Goal: Task Accomplishment & Management: Complete application form

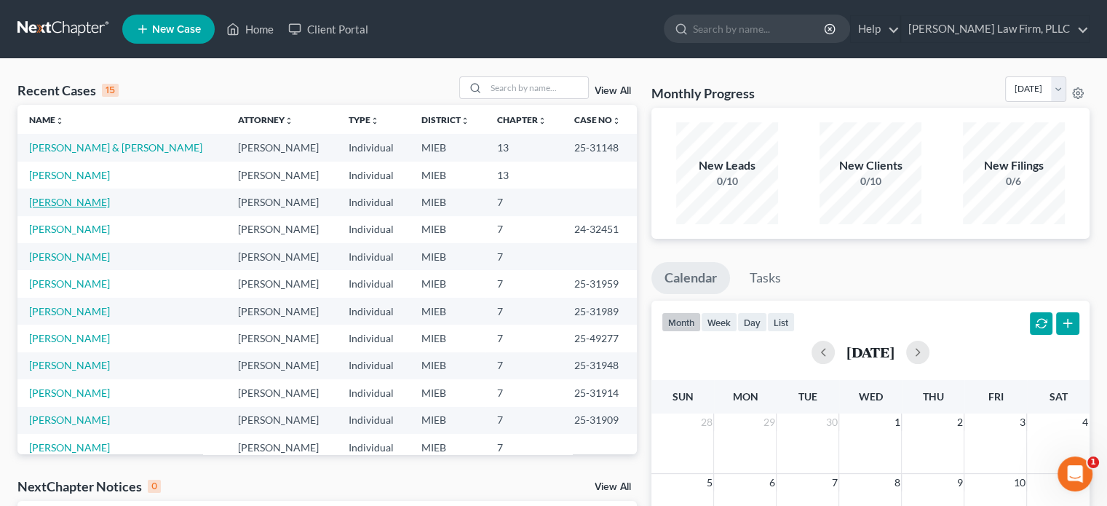
click at [63, 206] on link "[PERSON_NAME]" at bounding box center [69, 202] width 81 height 12
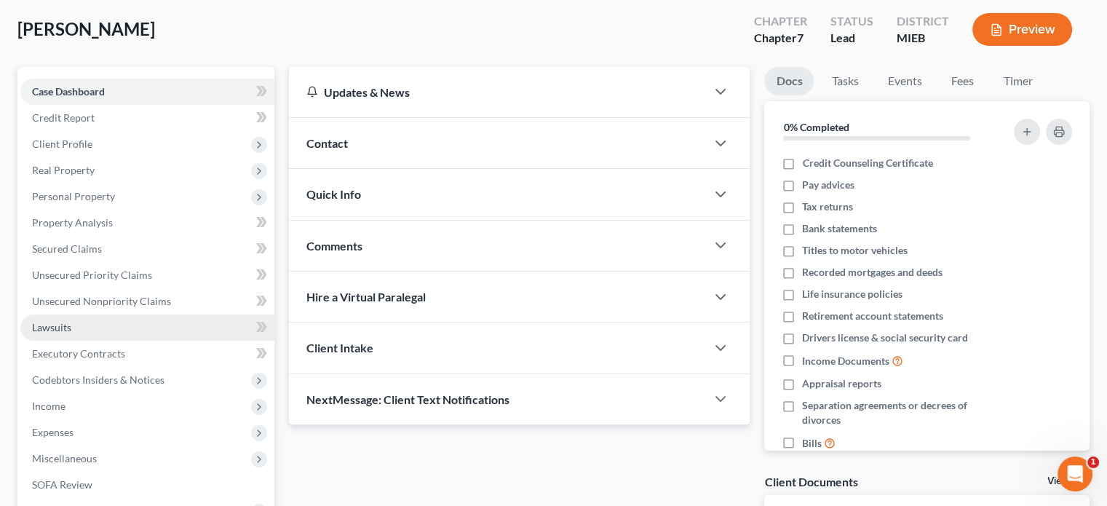
scroll to position [145, 0]
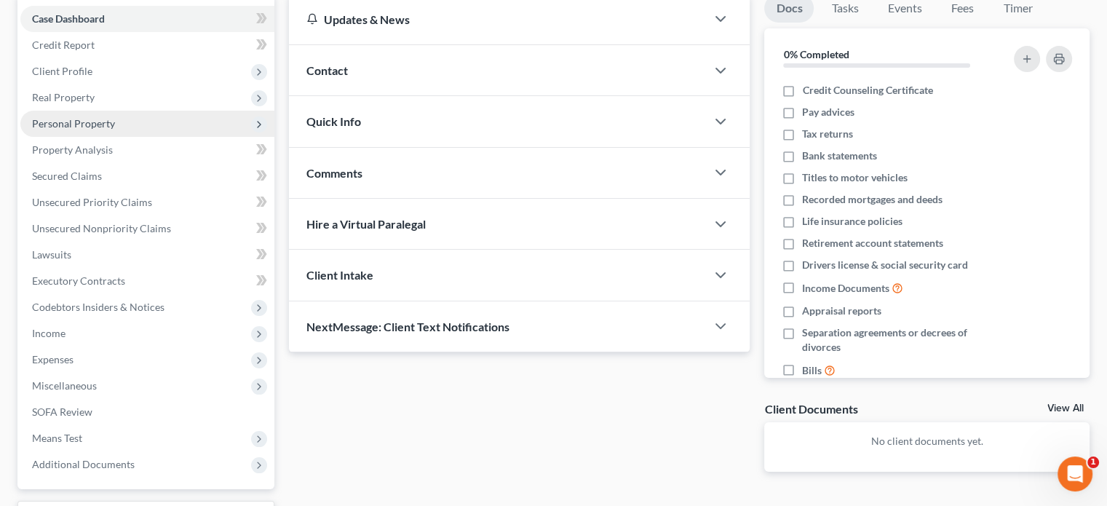
click at [78, 126] on span "Personal Property" at bounding box center [73, 123] width 83 height 12
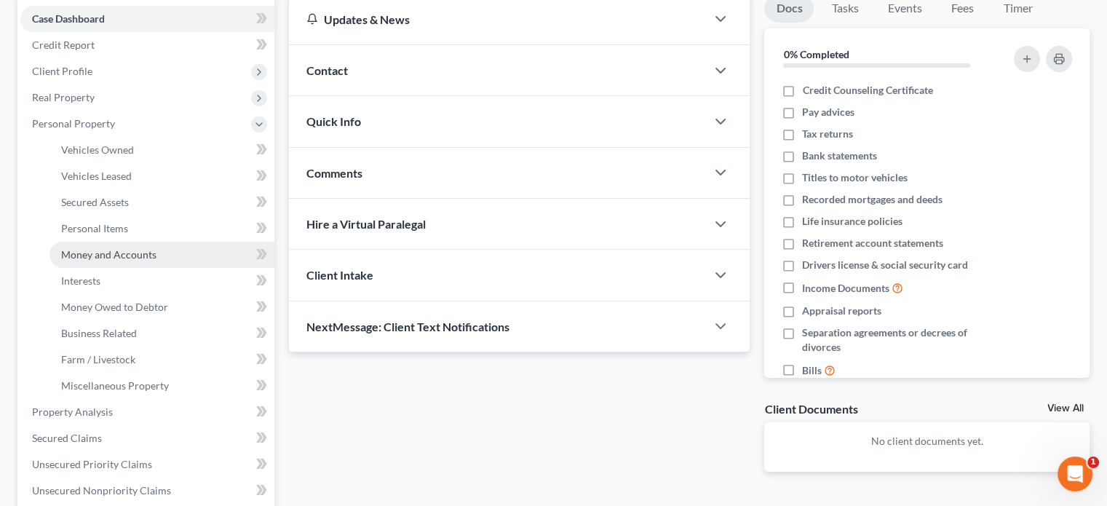
click at [86, 253] on span "Money and Accounts" at bounding box center [108, 254] width 95 height 12
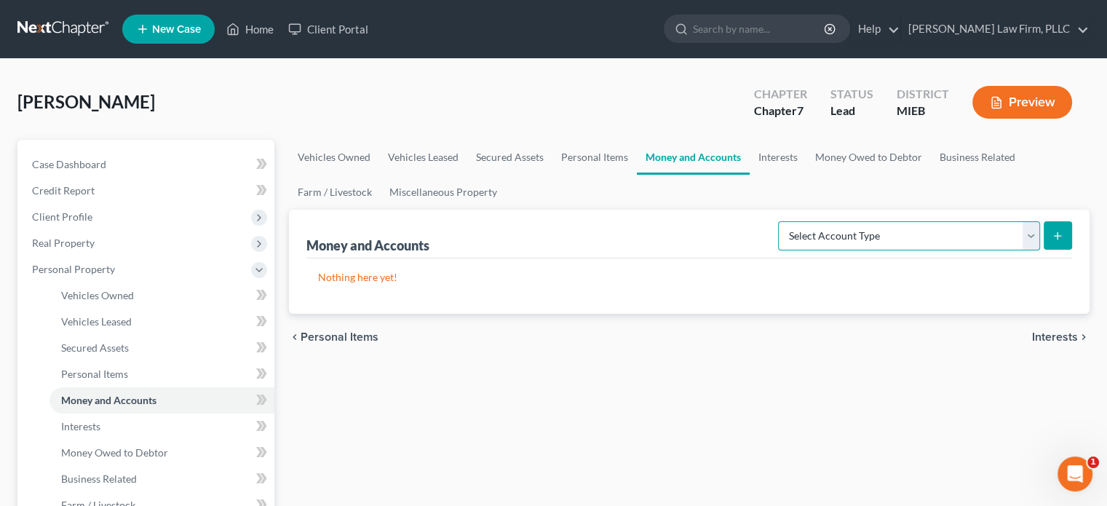
click at [879, 237] on select "Select Account Type Brokerage Cash on Hand Certificates of Deposit Checking Acc…" at bounding box center [909, 235] width 262 height 29
click at [781, 221] on select "Select Account Type Brokerage Cash on Hand Certificates of Deposit Checking Acc…" at bounding box center [909, 235] width 262 height 29
click at [985, 232] on select "Select Account Type Brokerage Cash on Hand Certificates of Deposit Checking Acc…" at bounding box center [909, 235] width 262 height 29
select select "savings"
click at [781, 221] on select "Select Account Type Brokerage Cash on Hand Certificates of Deposit Checking Acc…" at bounding box center [909, 235] width 262 height 29
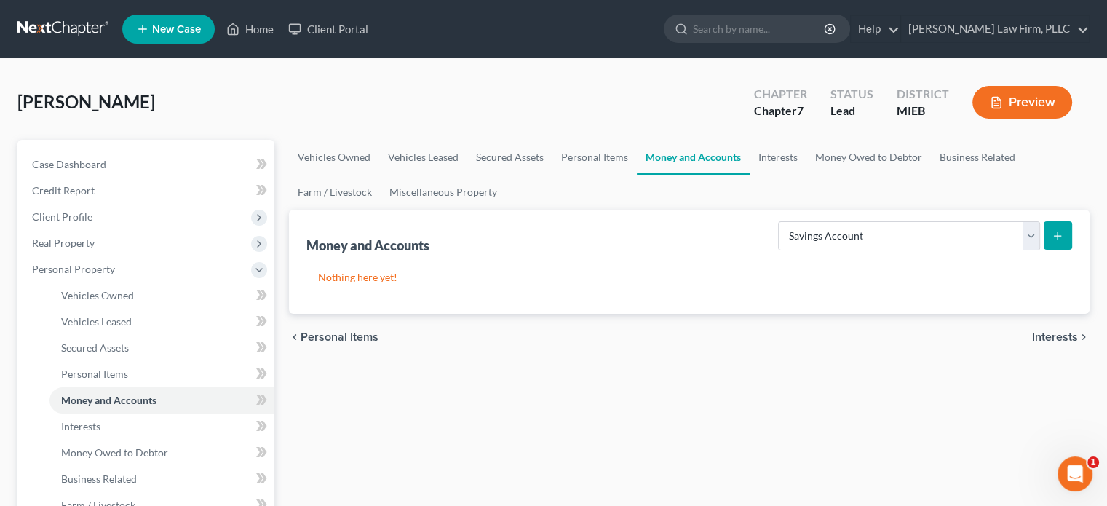
click at [1060, 236] on line "submit" at bounding box center [1057, 236] width 7 height 0
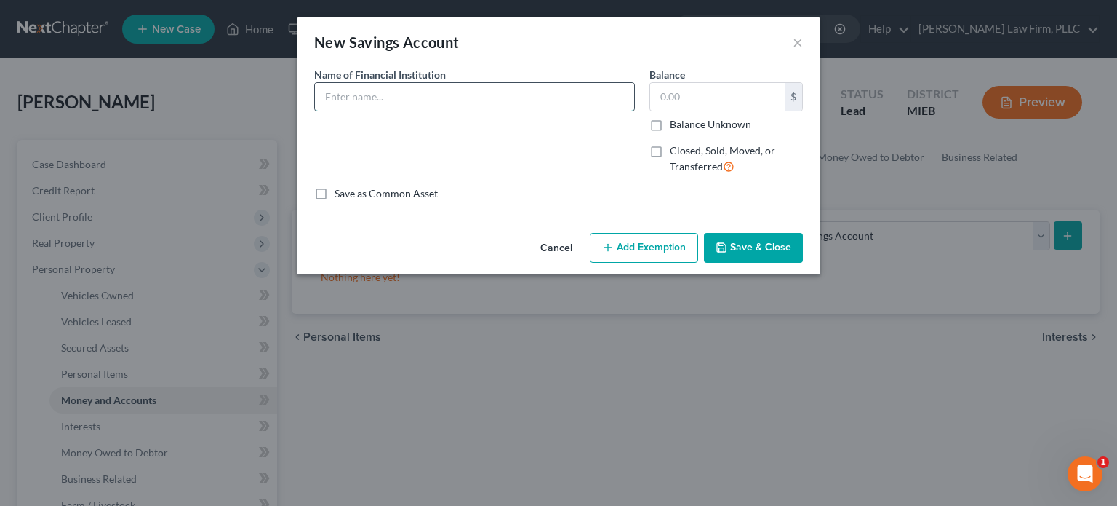
click at [415, 92] on input "text" at bounding box center [474, 97] width 319 height 28
type input "Robinhood Account"
type input "20.48"
click at [646, 247] on button "Add Exemption" at bounding box center [644, 248] width 108 height 31
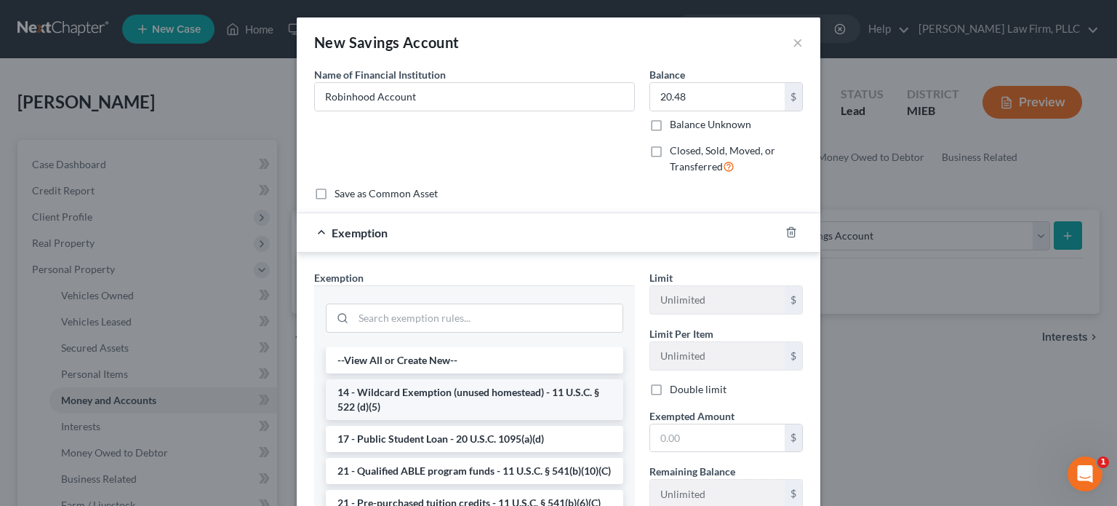
click at [515, 388] on li "14 - Wildcard Exemption (unused homestead) - 11 U.S.C. § 522 (d)(5)" at bounding box center [475, 399] width 298 height 41
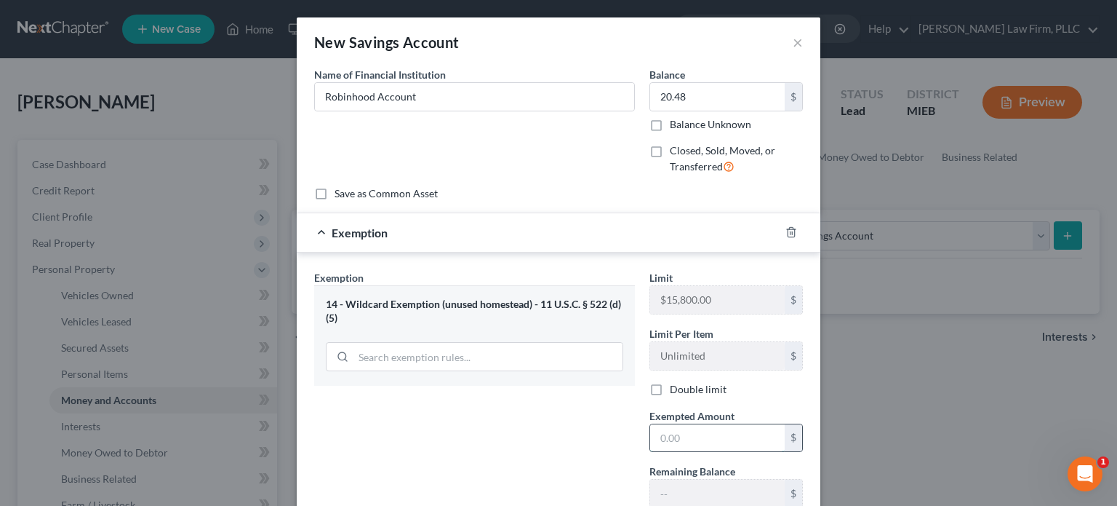
click at [707, 428] on input "text" at bounding box center [717, 438] width 135 height 28
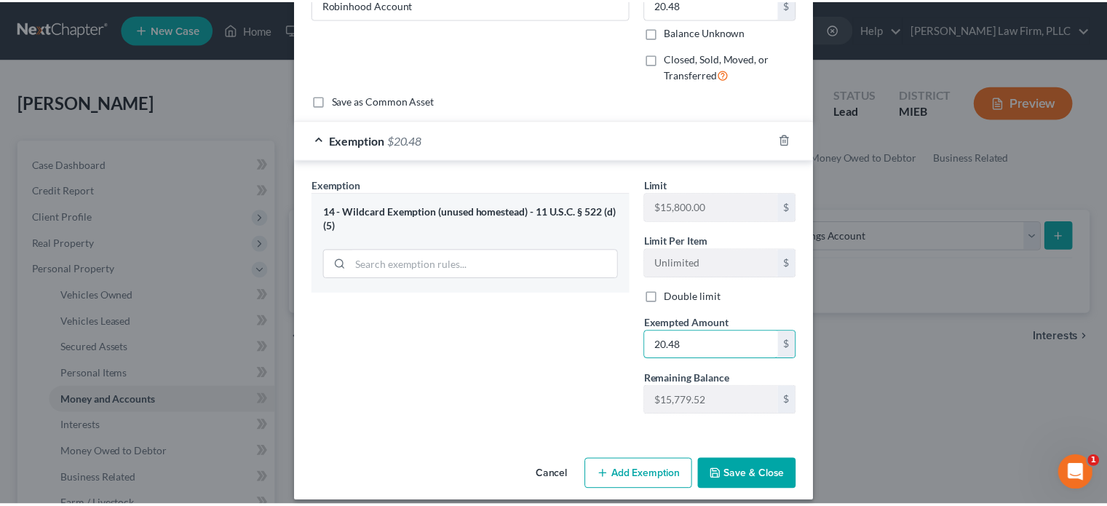
scroll to position [104, 0]
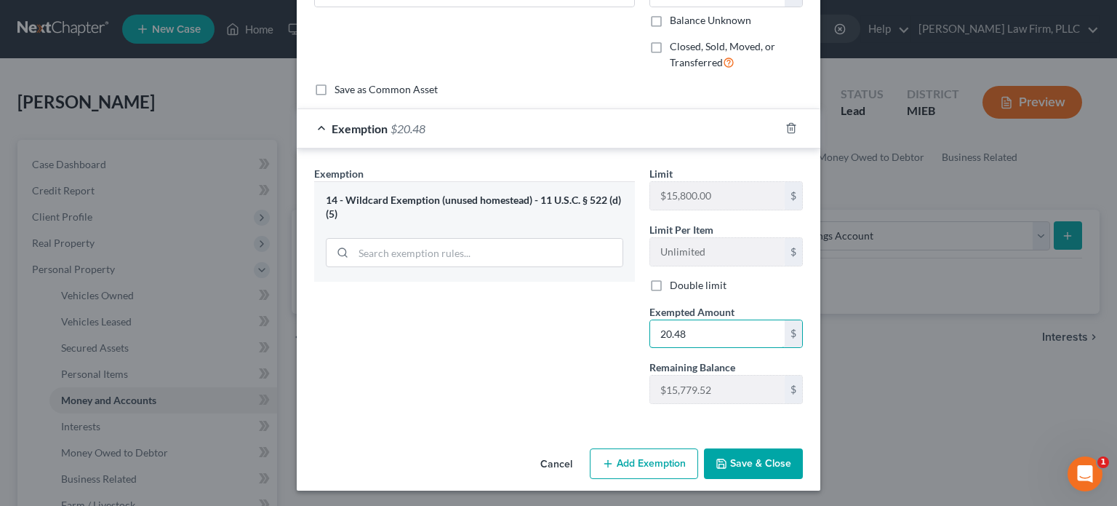
type input "20.48"
click at [746, 457] on button "Save & Close" at bounding box center [753, 463] width 99 height 31
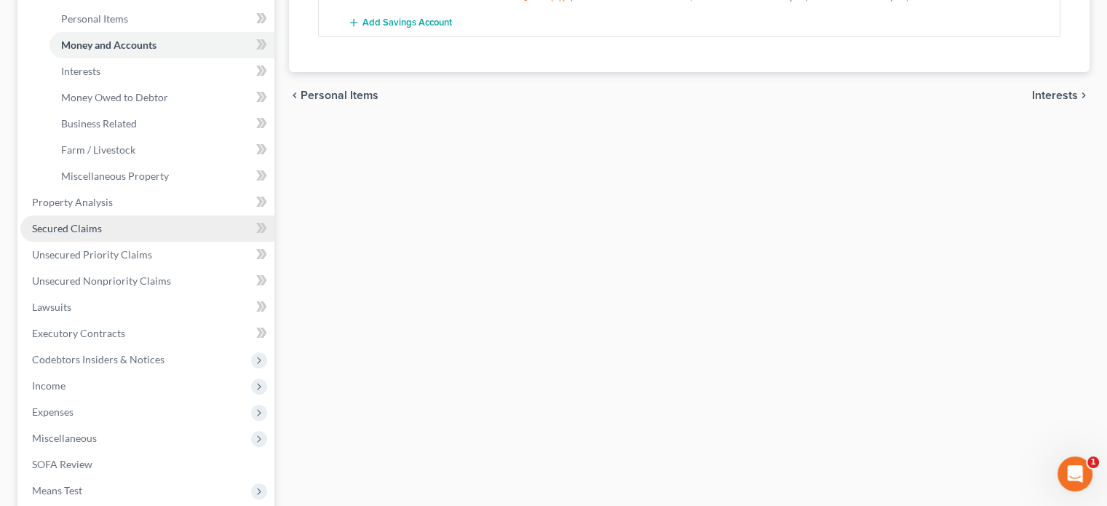
scroll to position [364, 0]
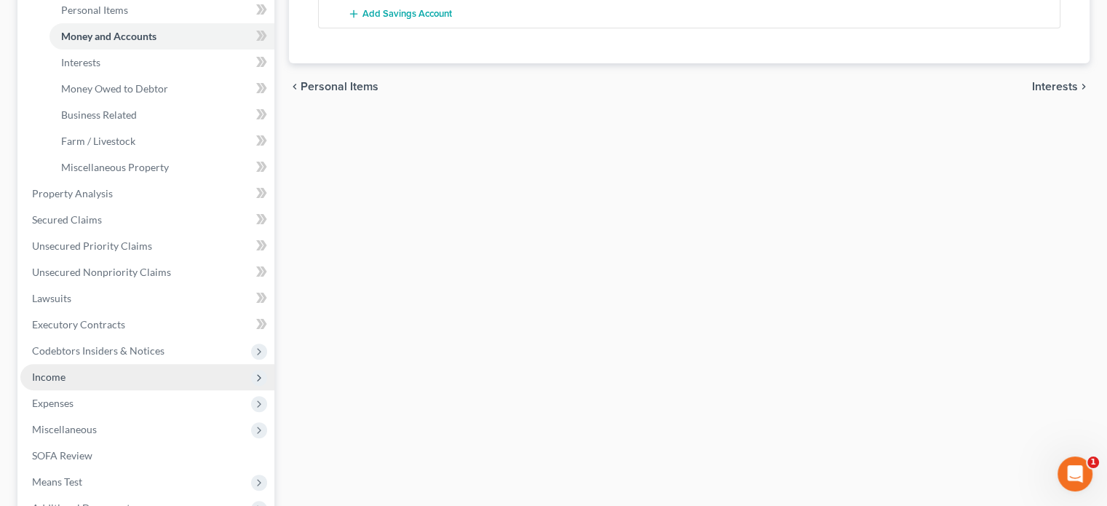
click at [76, 375] on span "Income" at bounding box center [147, 377] width 254 height 26
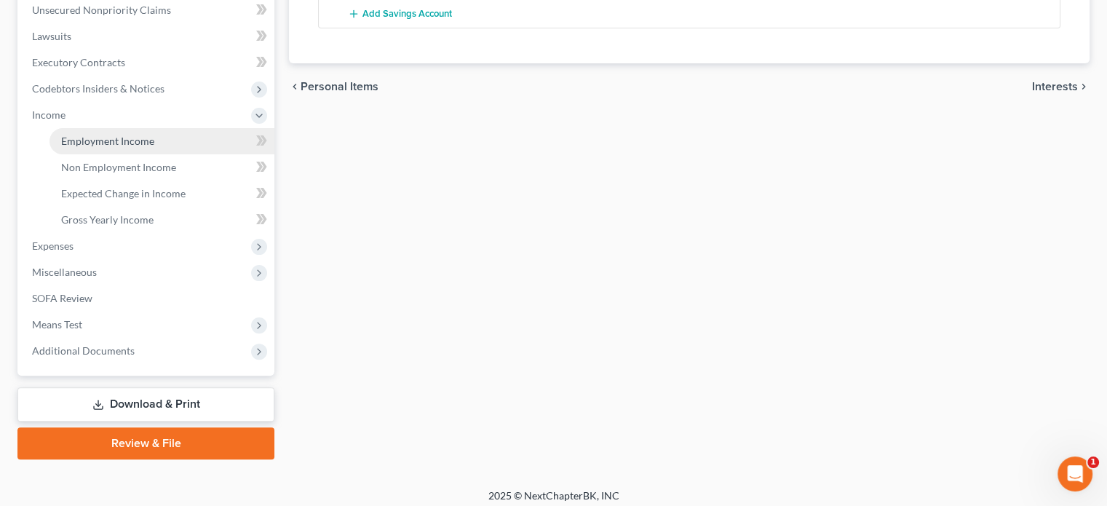
click at [111, 138] on span "Employment Income" at bounding box center [107, 141] width 93 height 12
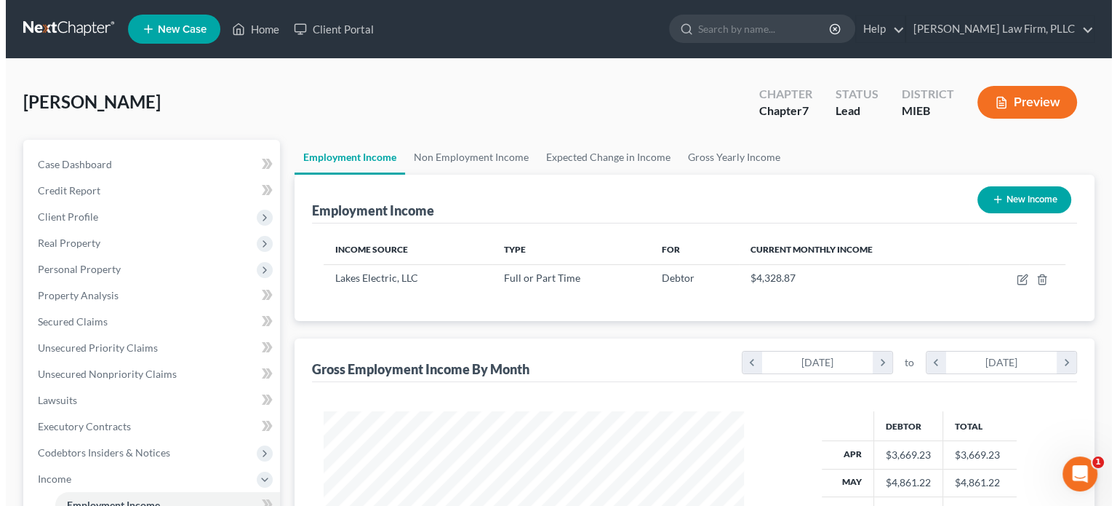
scroll to position [259, 449]
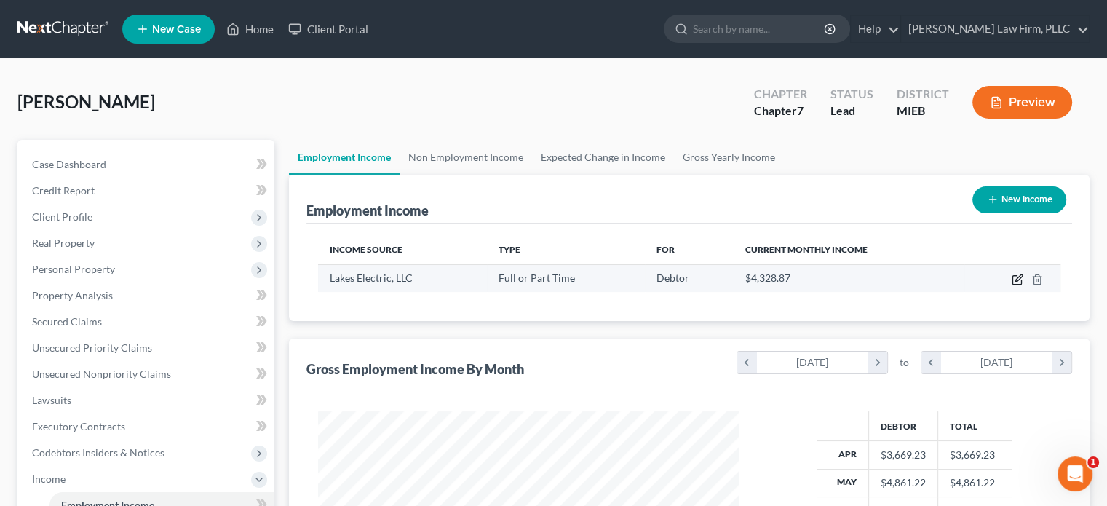
click at [1013, 276] on icon "button" at bounding box center [1016, 280] width 9 height 9
select select "0"
select select "23"
select select "3"
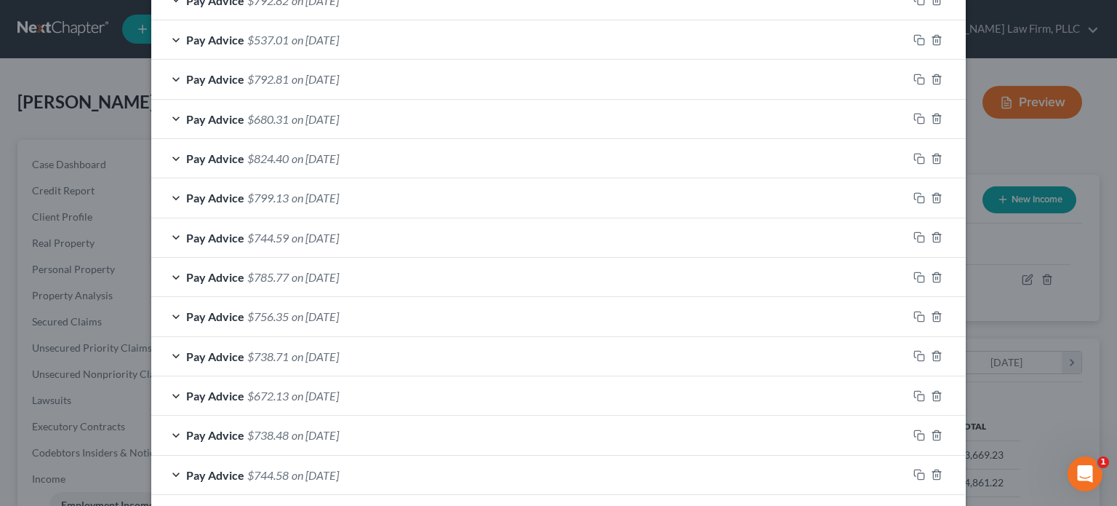
scroll to position [1128, 0]
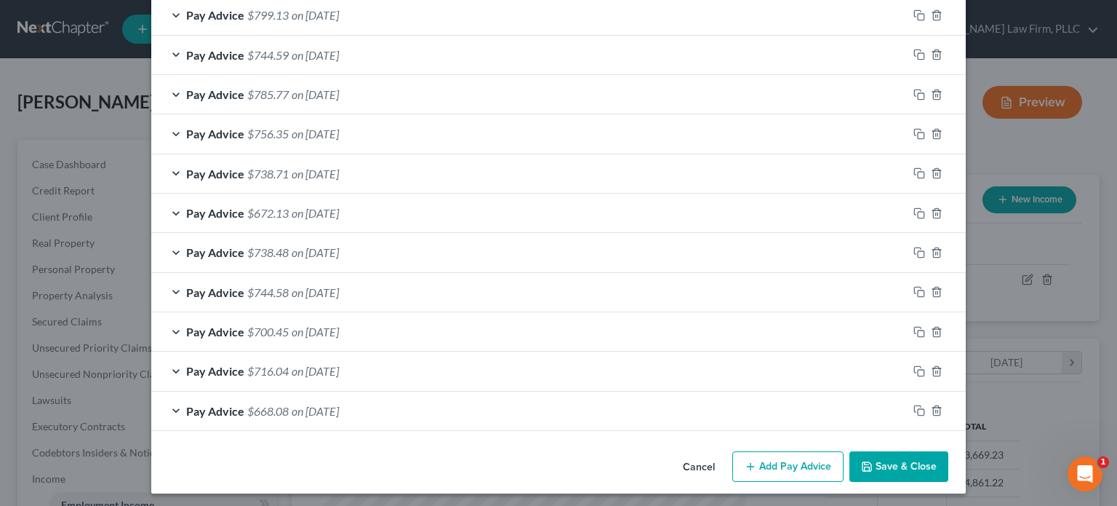
click at [765, 458] on button "Add Pay Advice" at bounding box center [788, 466] width 111 height 31
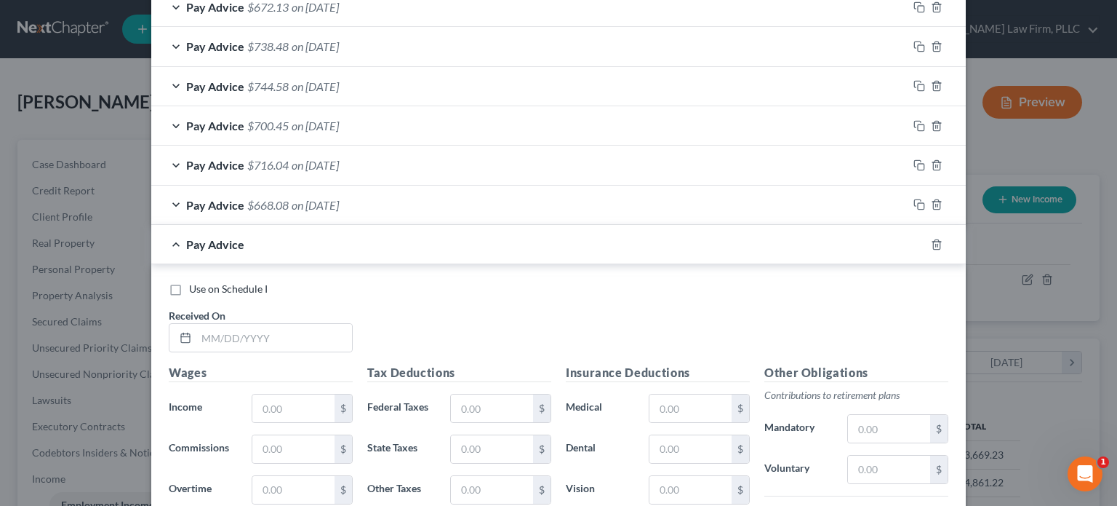
scroll to position [1347, 0]
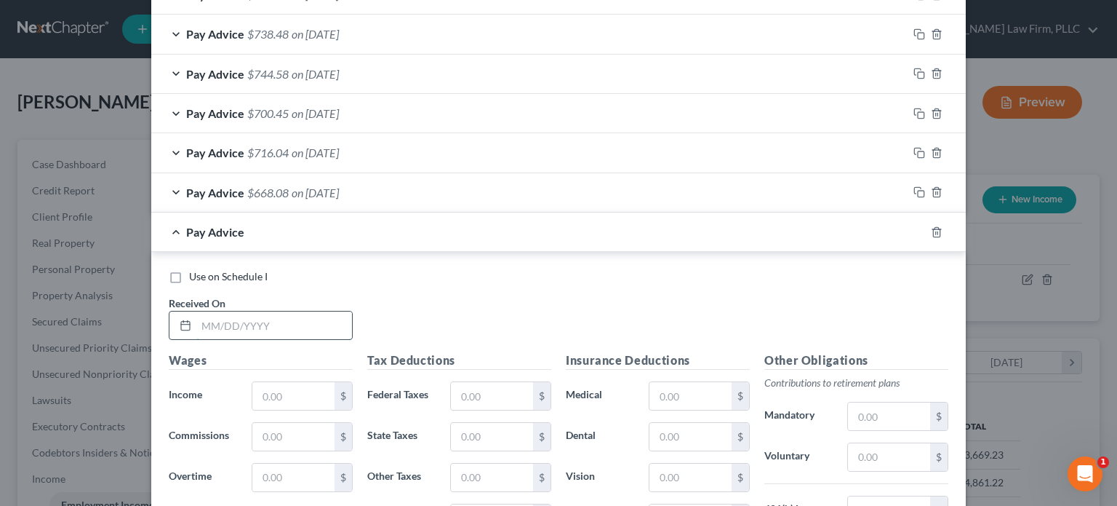
click at [292, 329] on input "text" at bounding box center [274, 325] width 156 height 28
type input "[DATE]"
type input "895.97"
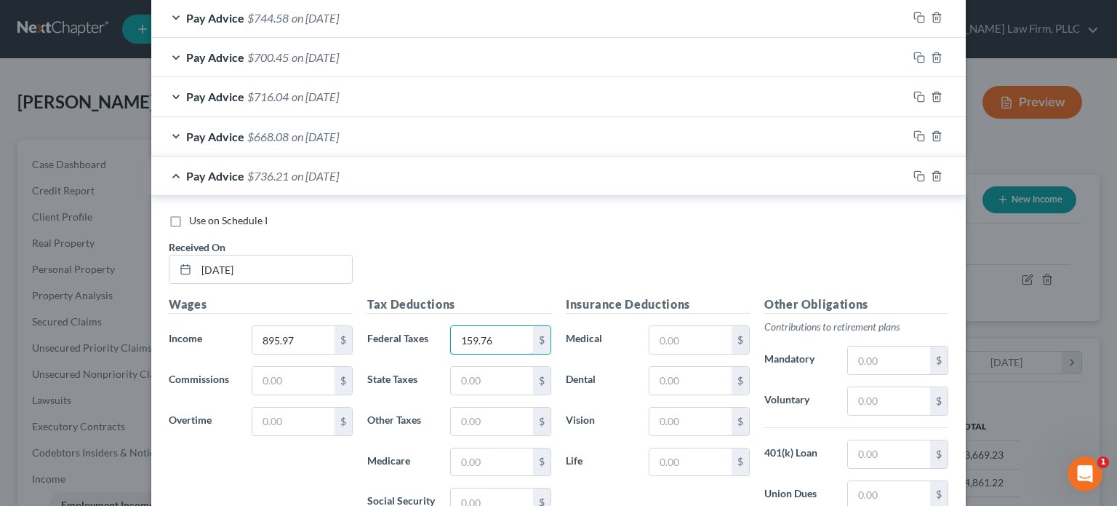
scroll to position [1492, 0]
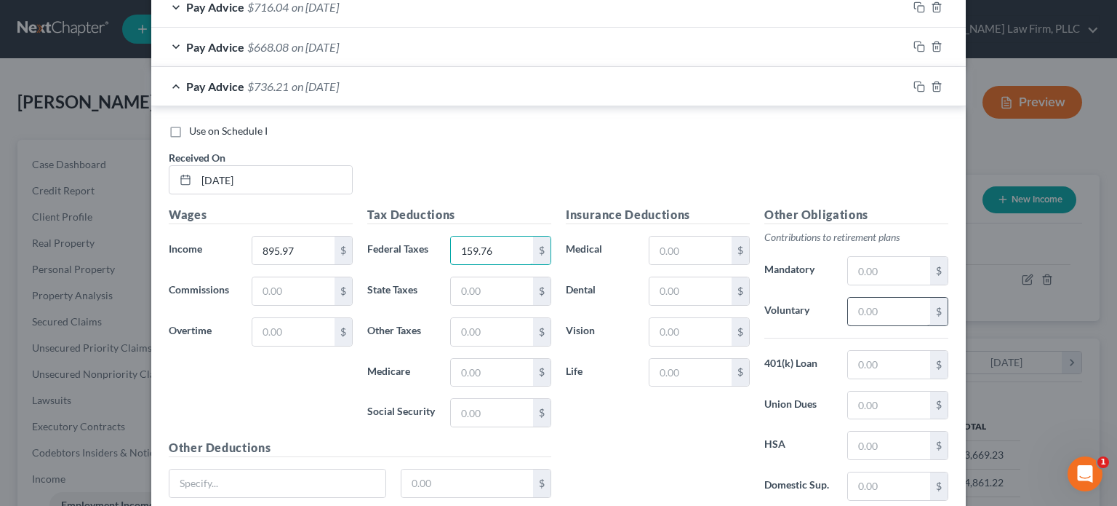
type input "159.76"
click at [866, 311] on input "text" at bounding box center [889, 312] width 82 height 28
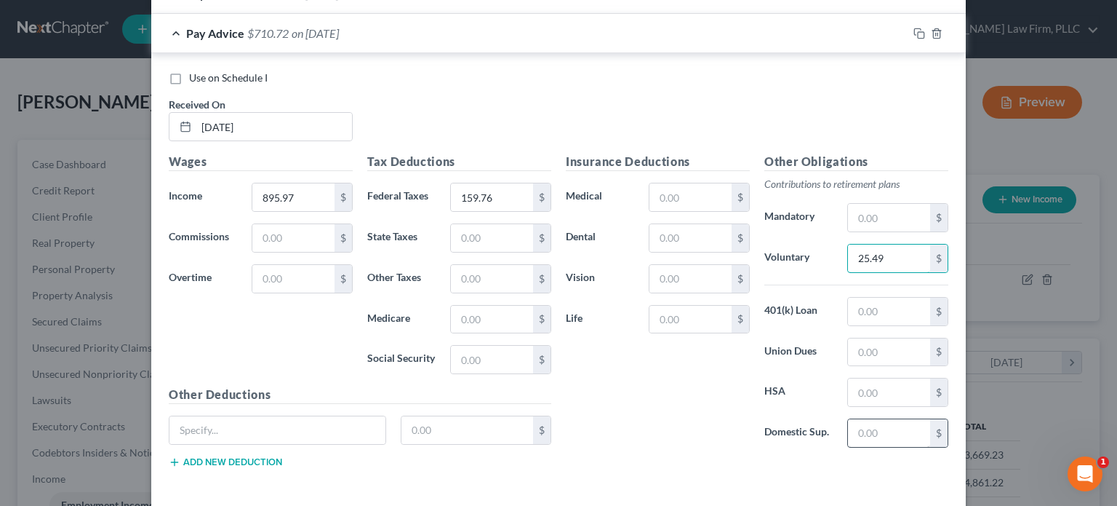
scroll to position [1603, 0]
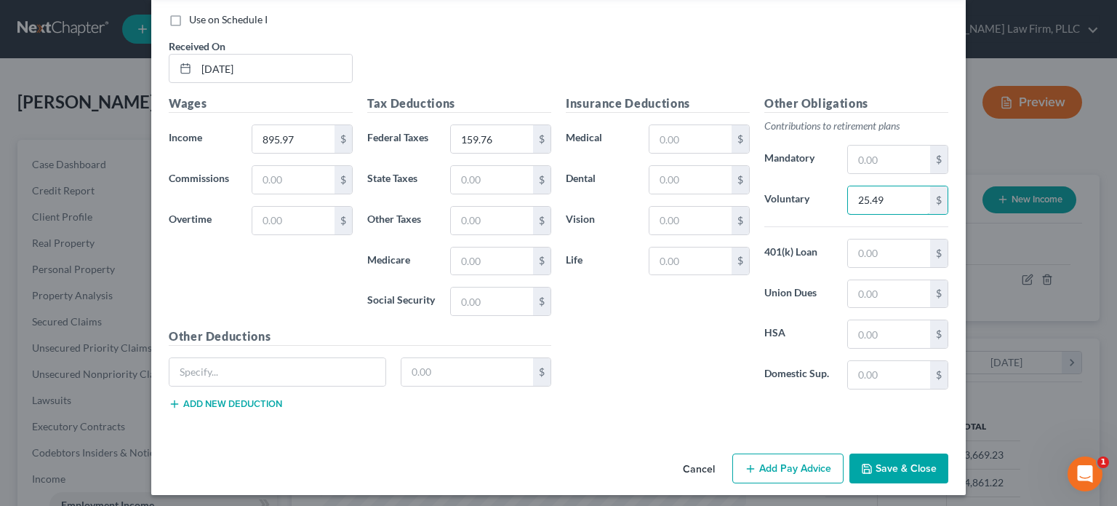
type input "25.49"
click at [797, 466] on button "Add Pay Advice" at bounding box center [788, 468] width 111 height 31
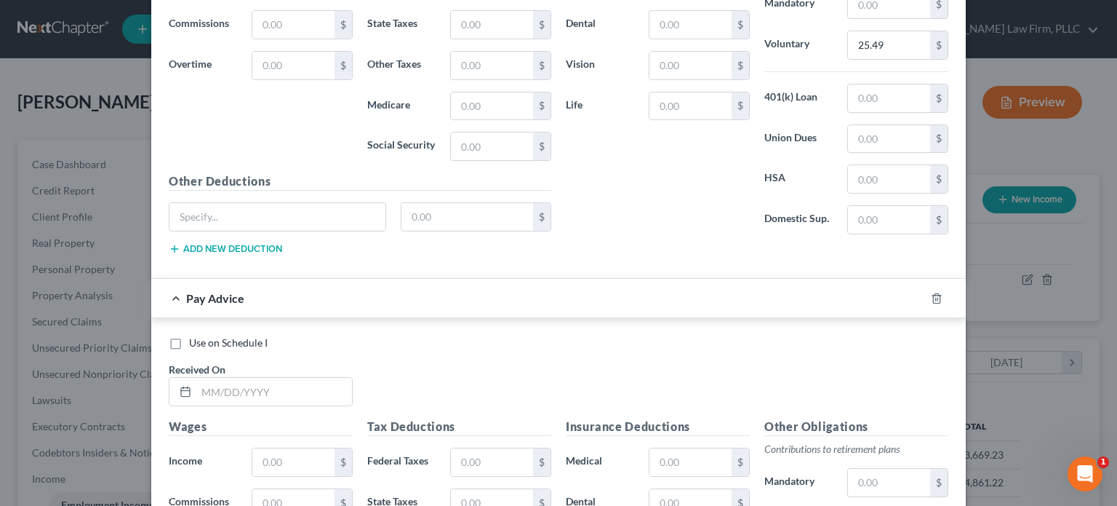
scroll to position [1749, 0]
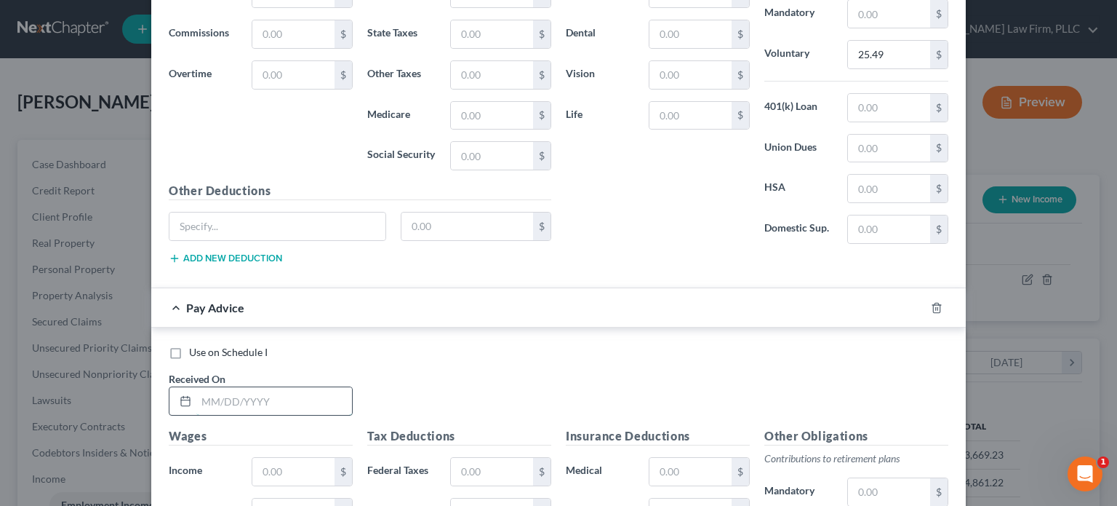
click at [271, 387] on input "text" at bounding box center [274, 401] width 156 height 28
type input "[DATE]"
type input "901.87"
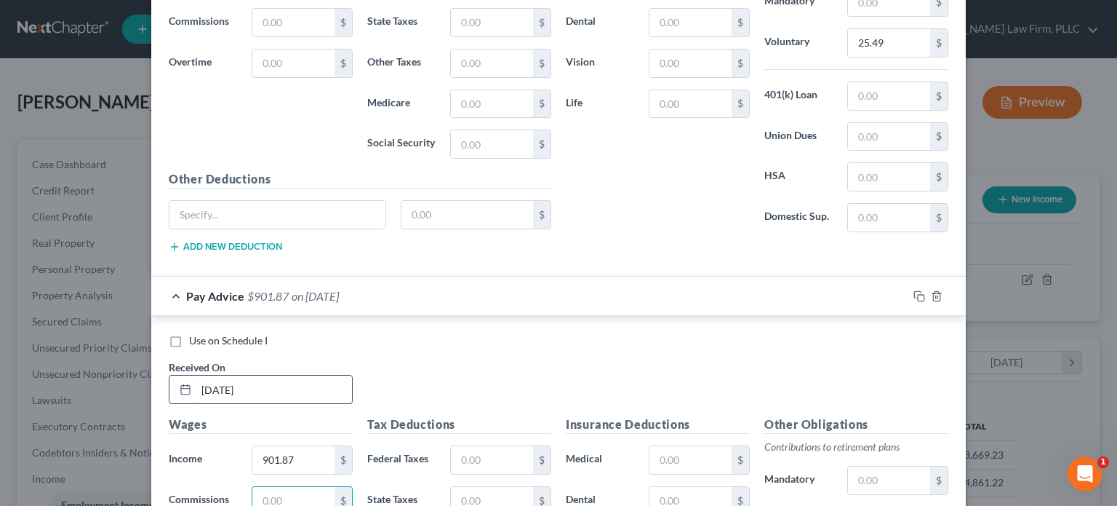
scroll to position [2040, 0]
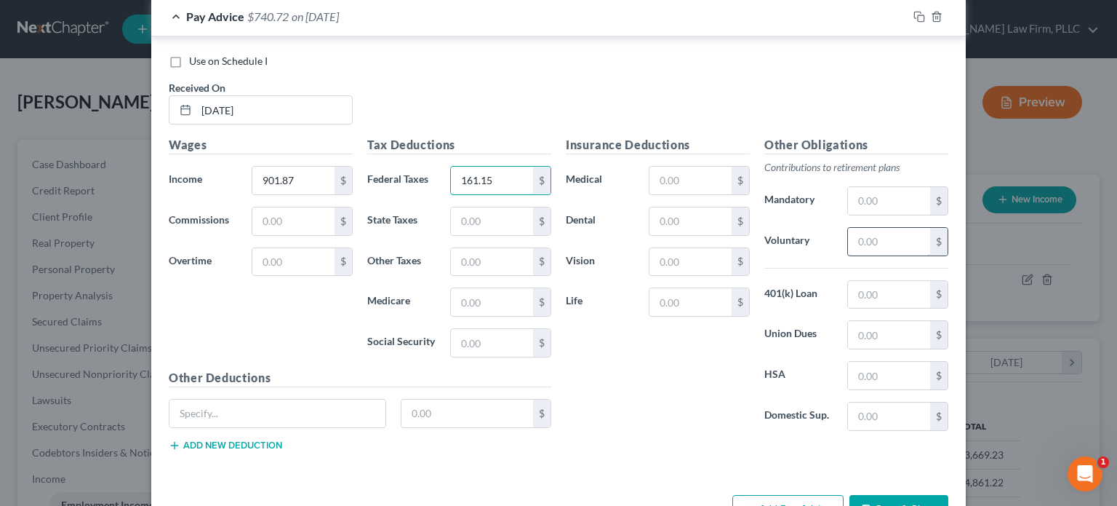
type input "161.15"
click at [872, 234] on input "text" at bounding box center [889, 242] width 82 height 28
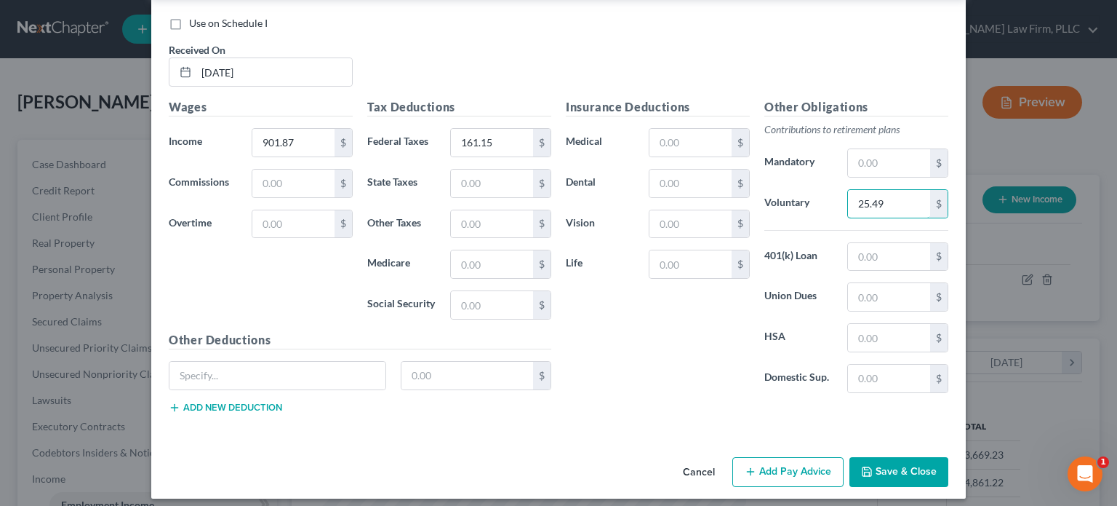
type input "25.49"
click at [785, 461] on button "Add Pay Advice" at bounding box center [788, 472] width 111 height 31
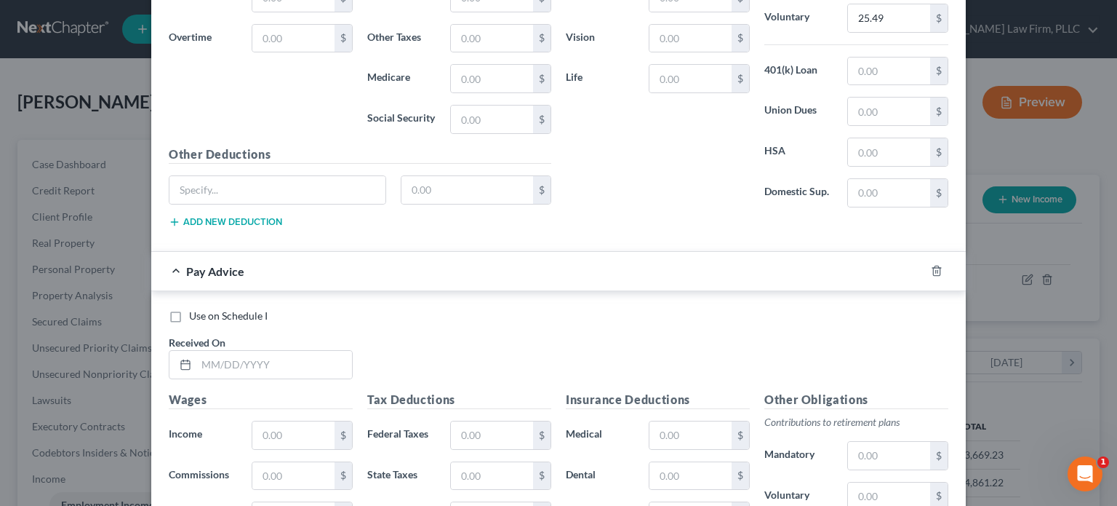
scroll to position [2369, 0]
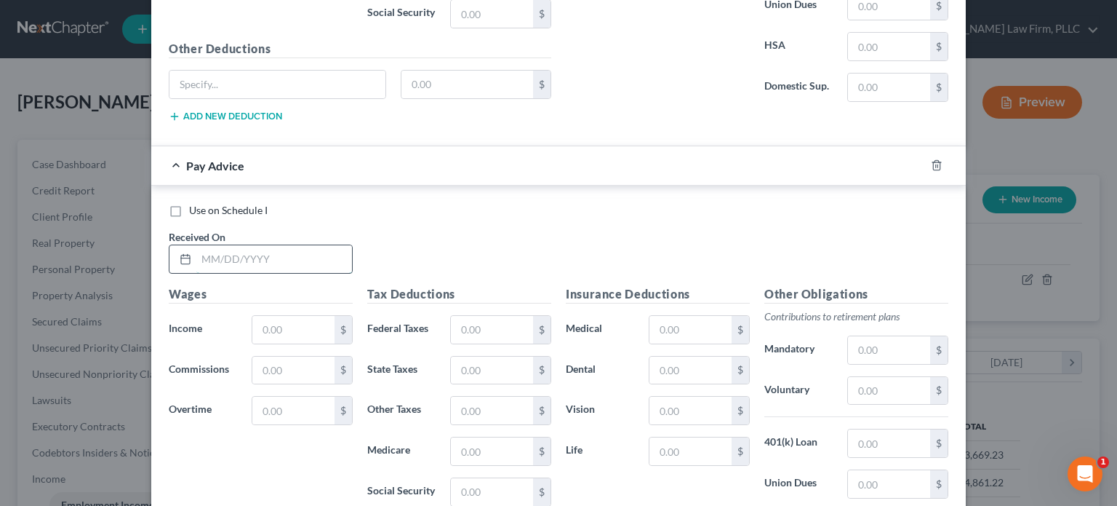
click at [247, 245] on input "text" at bounding box center [274, 259] width 156 height 28
type input "[DATE]"
click at [279, 316] on input "text" at bounding box center [293, 330] width 82 height 28
type input "1,024.71"
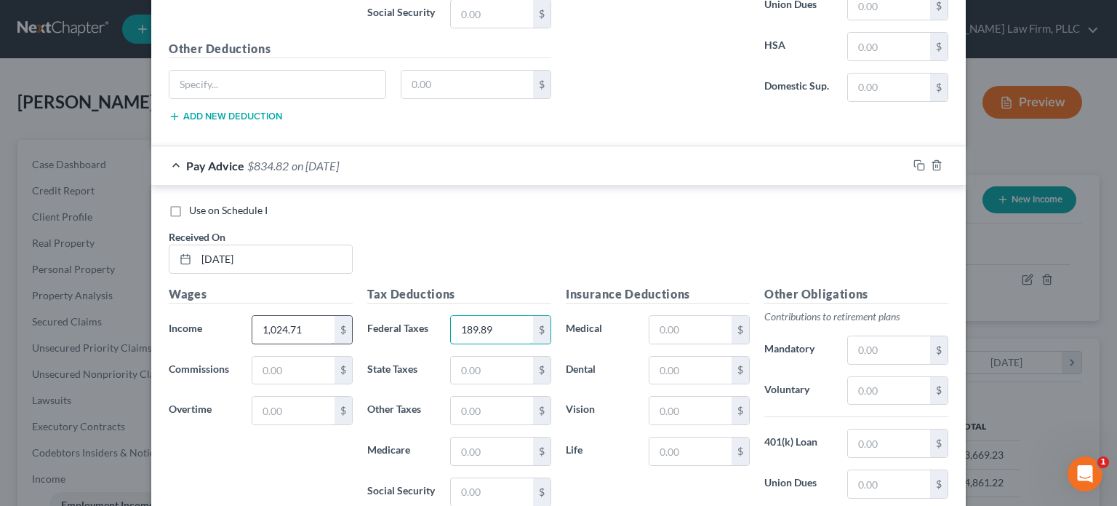
type input "189.89"
click at [872, 380] on input "text" at bounding box center [889, 391] width 82 height 28
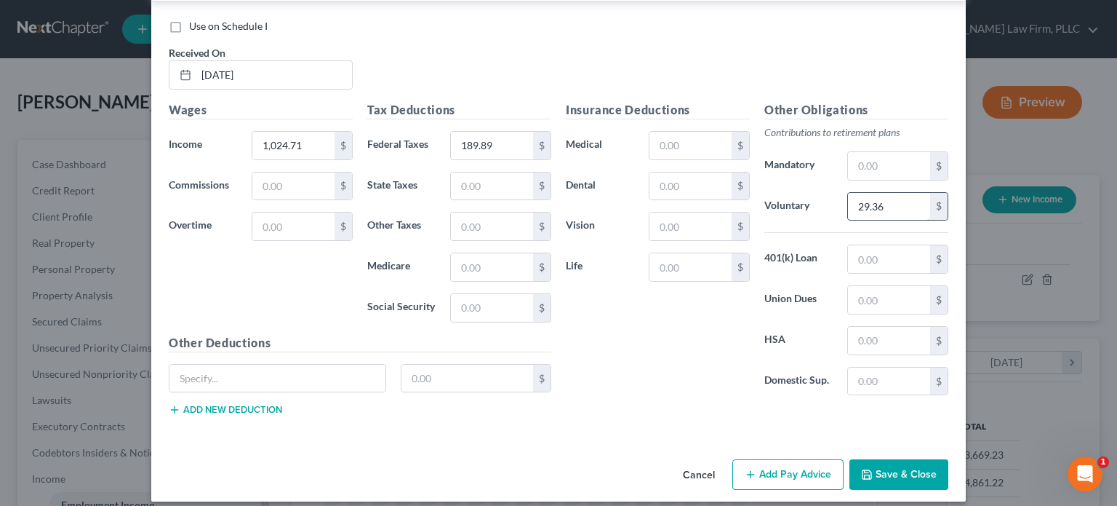
scroll to position [2553, 0]
type input "29.36"
click at [797, 459] on button "Add Pay Advice" at bounding box center [788, 473] width 111 height 31
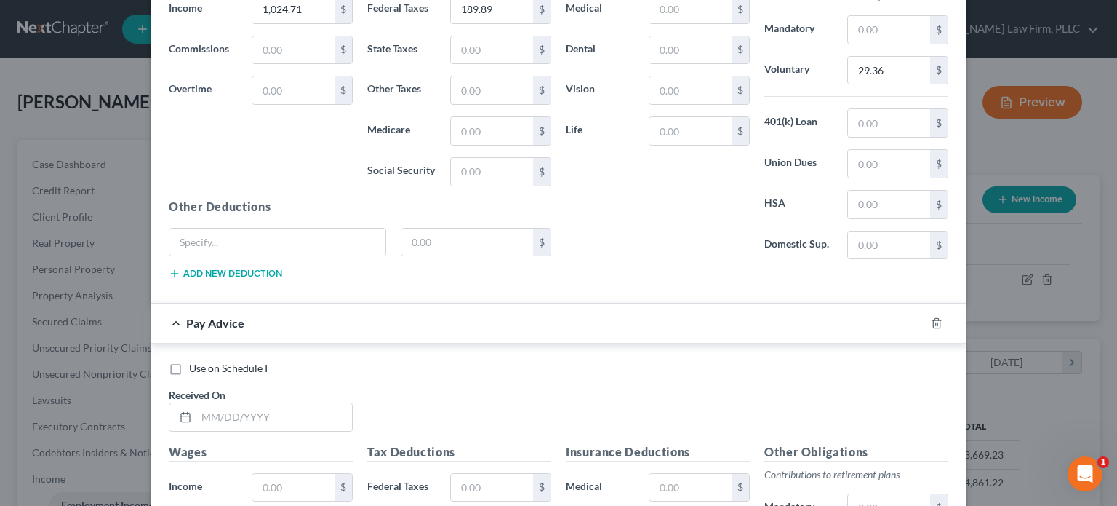
scroll to position [2772, 0]
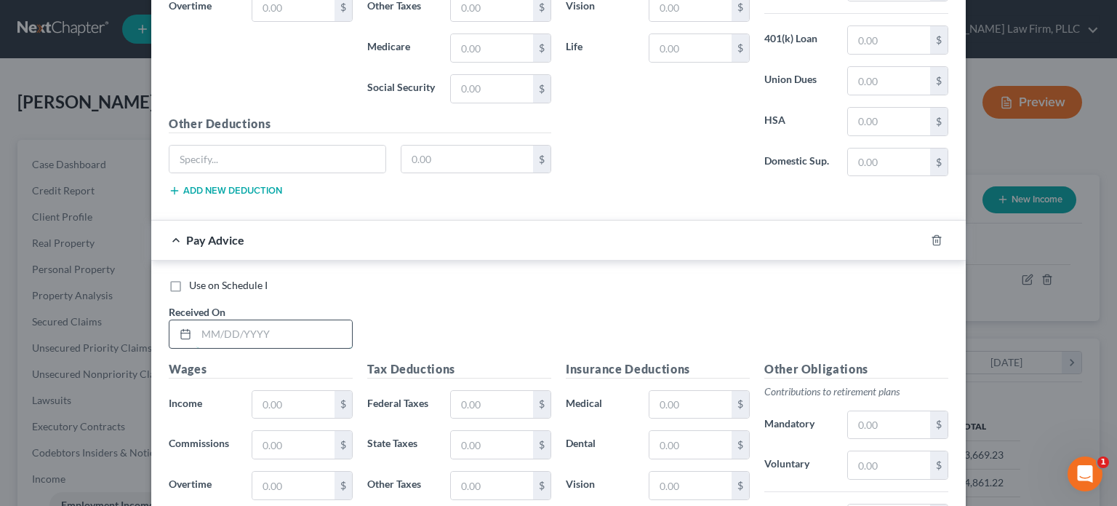
click at [281, 320] on input "text" at bounding box center [274, 334] width 156 height 28
type input "[DATE]"
type input "1,033.29"
type input "191.92"
click at [875, 458] on input "text" at bounding box center [889, 465] width 82 height 28
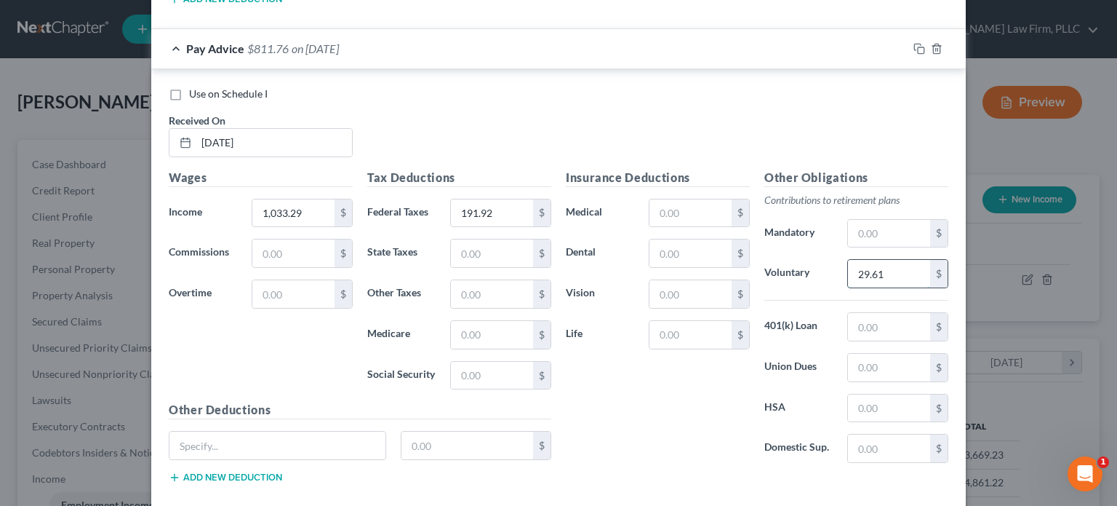
scroll to position [2990, 0]
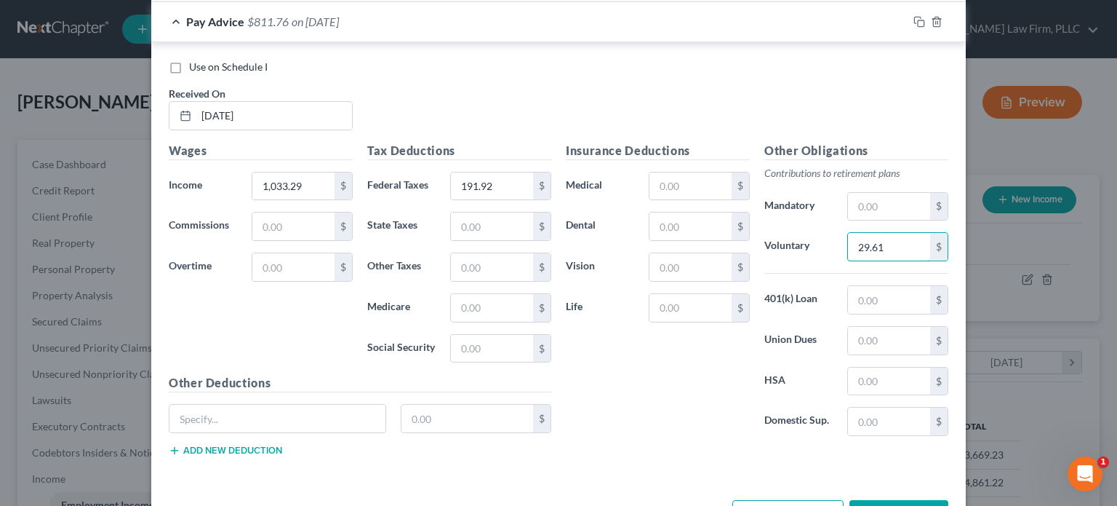
type input "29.61"
click at [810, 500] on button "Add Pay Advice" at bounding box center [788, 515] width 111 height 31
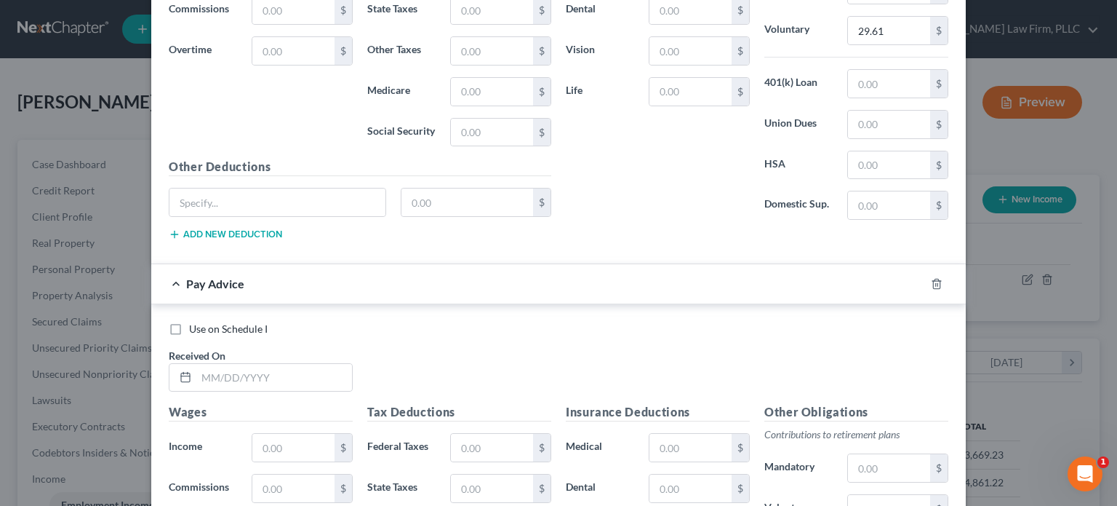
scroll to position [3208, 0]
click at [323, 362] on input "text" at bounding box center [274, 376] width 156 height 28
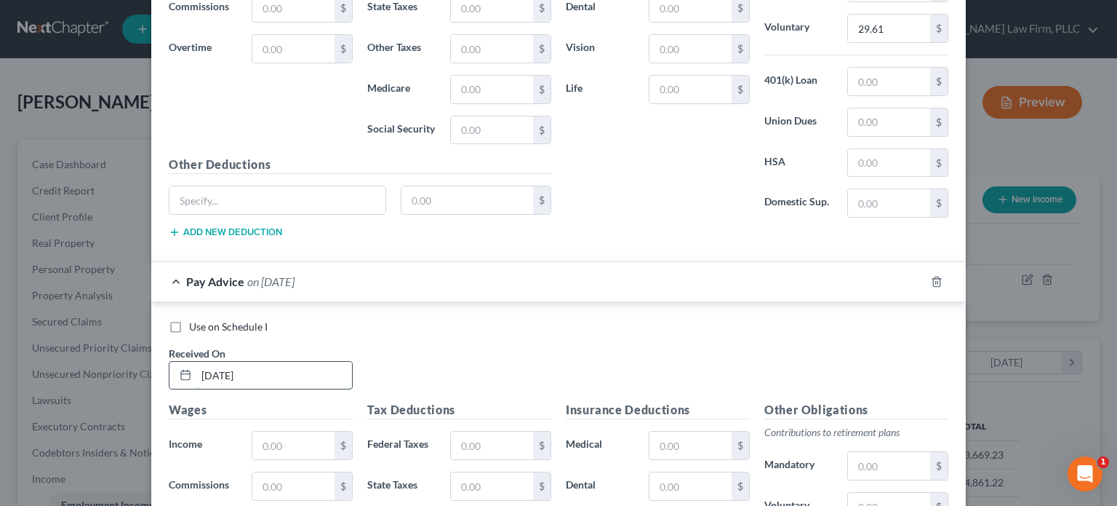
type input "[DATE]"
type input "1,033.29"
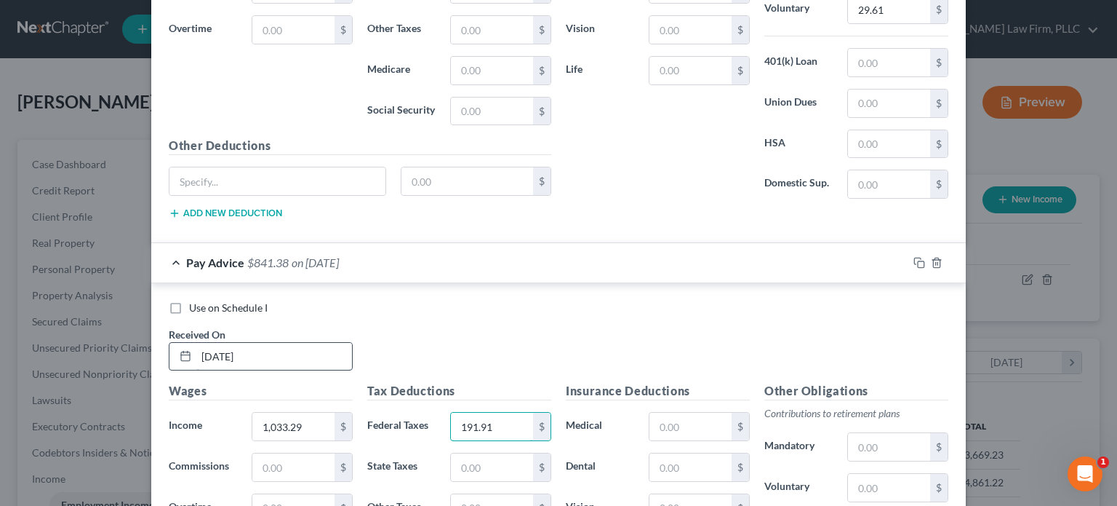
type input "191.91"
click at [890, 476] on input "text" at bounding box center [889, 488] width 82 height 28
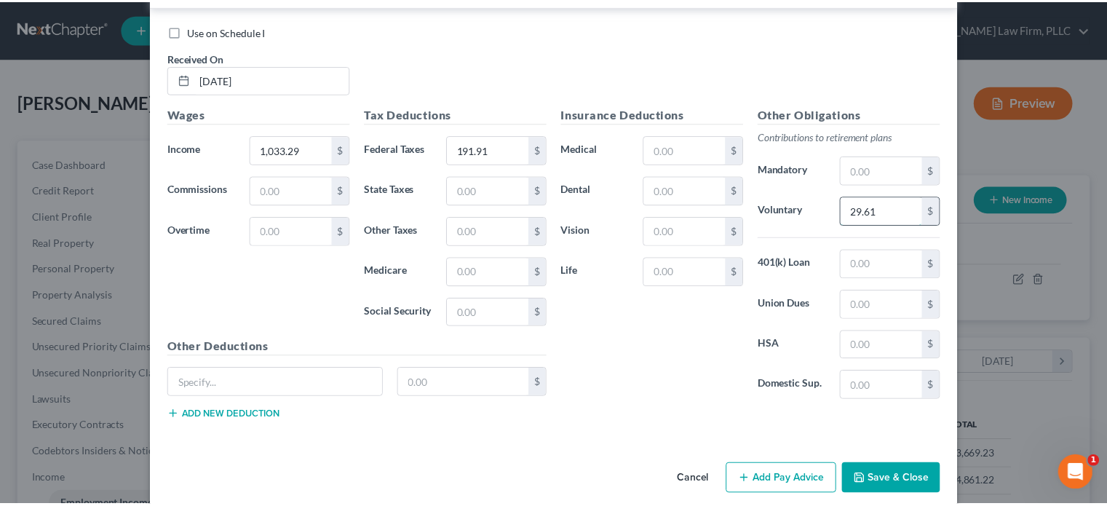
scroll to position [3504, 0]
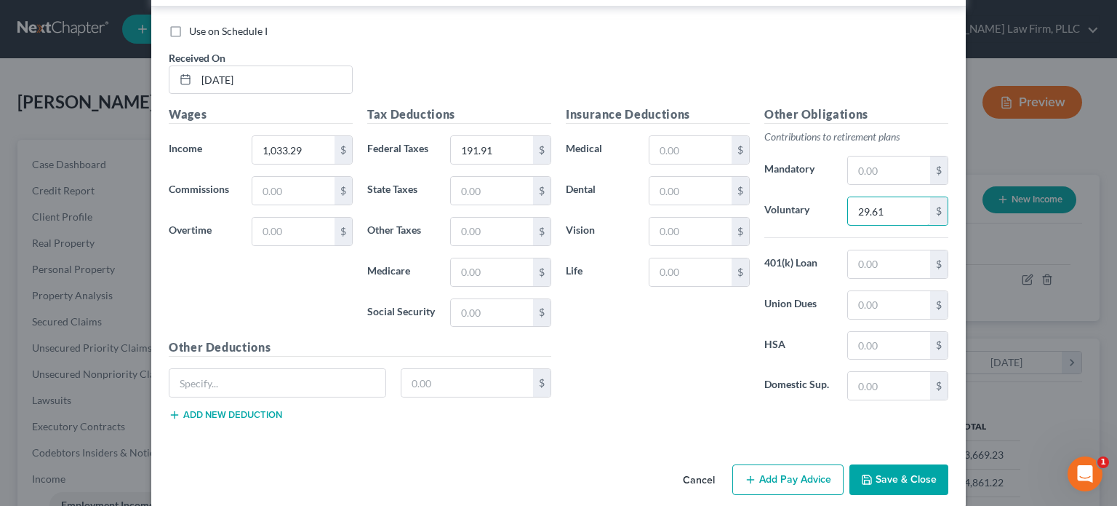
type input "29.61"
click at [893, 464] on button "Save & Close" at bounding box center [899, 479] width 99 height 31
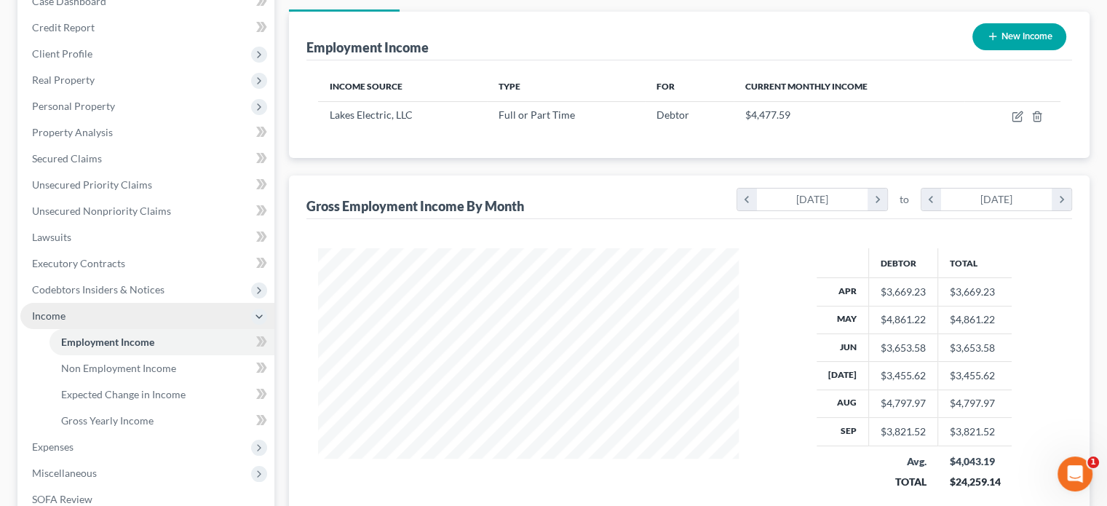
scroll to position [153, 0]
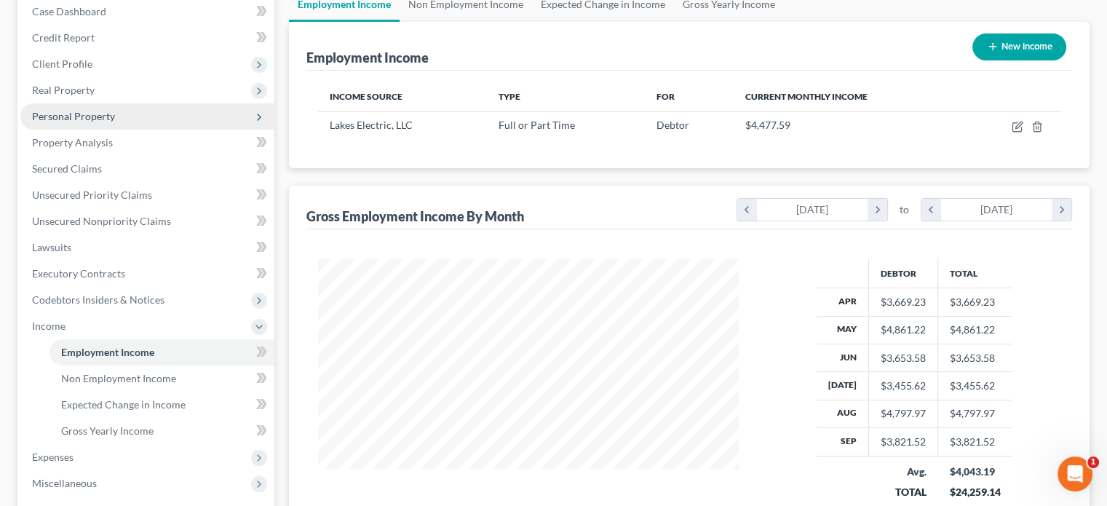
click at [85, 113] on span "Personal Property" at bounding box center [73, 116] width 83 height 12
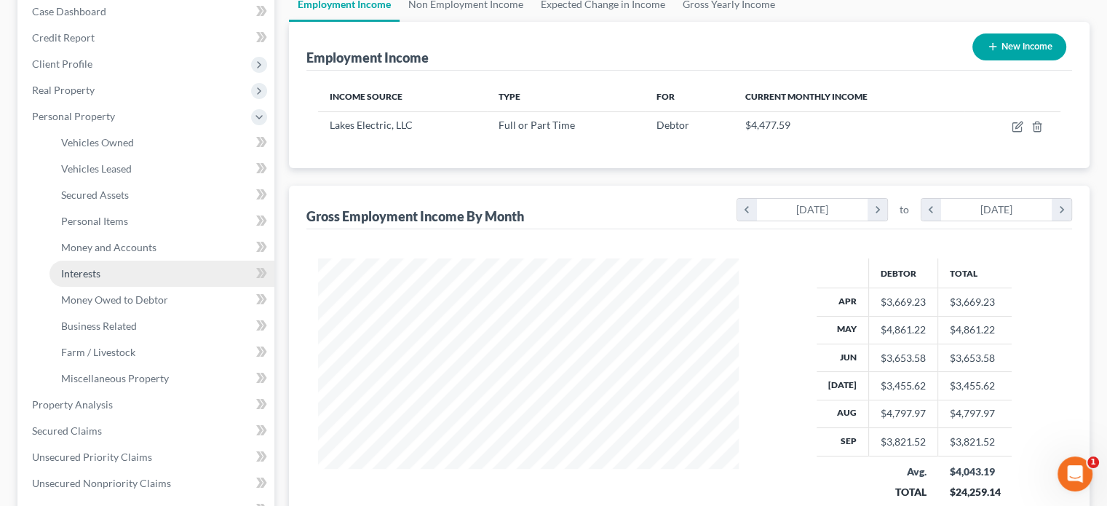
click at [102, 270] on link "Interests" at bounding box center [161, 273] width 225 height 26
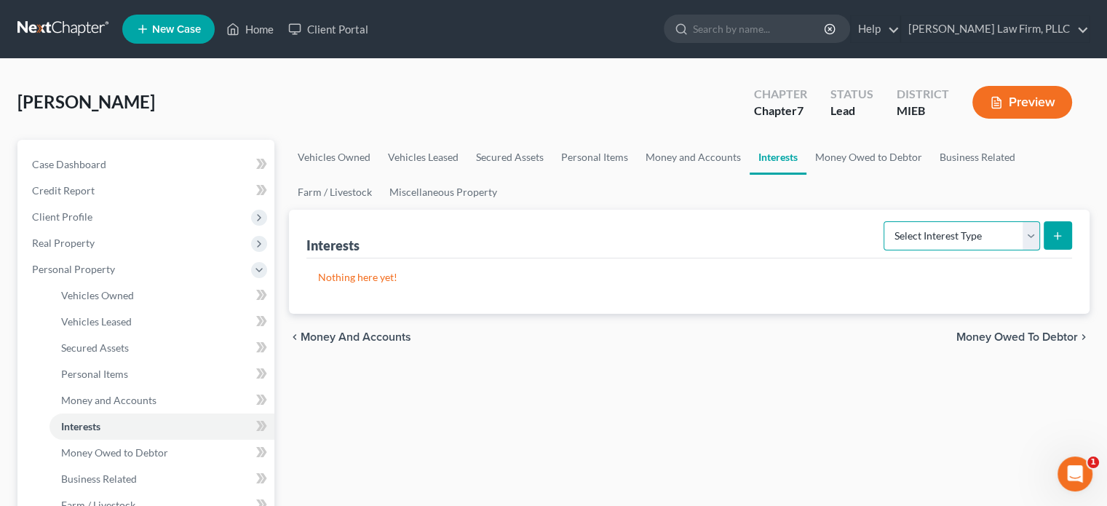
click at [1013, 234] on select "Select Interest Type 401K Annuity Bond Education IRA Government Bond Government…" at bounding box center [961, 235] width 156 height 29
select select "ira"
click at [885, 221] on select "Select Interest Type 401K Annuity Bond Education IRA Government Bond Government…" at bounding box center [961, 235] width 156 height 29
click at [1060, 236] on icon "submit" at bounding box center [1057, 236] width 12 height 12
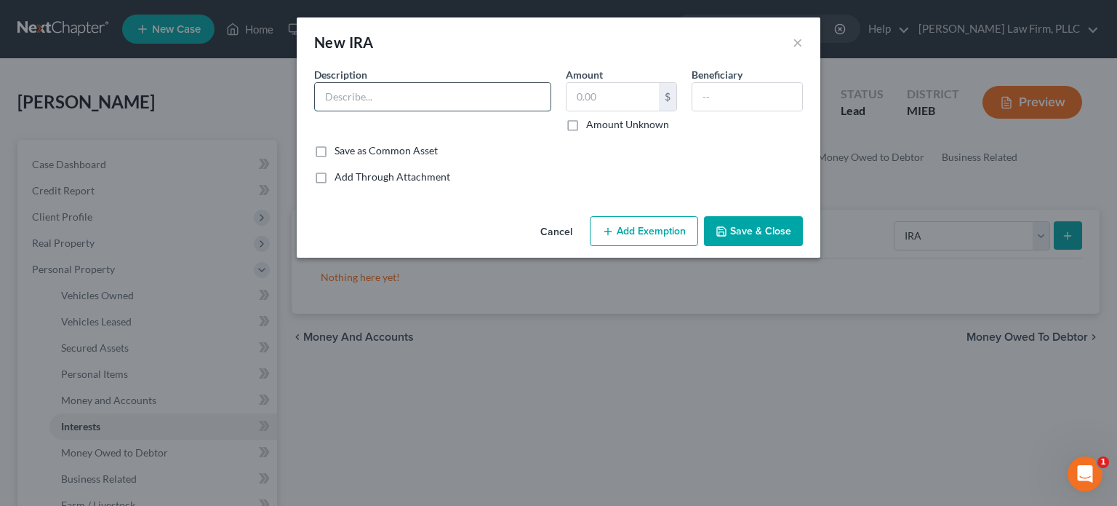
click at [507, 96] on input "text" at bounding box center [433, 97] width 236 height 28
type input "IRA through employer"
type input "3,000"
click at [658, 235] on button "Add Exemption" at bounding box center [644, 231] width 108 height 31
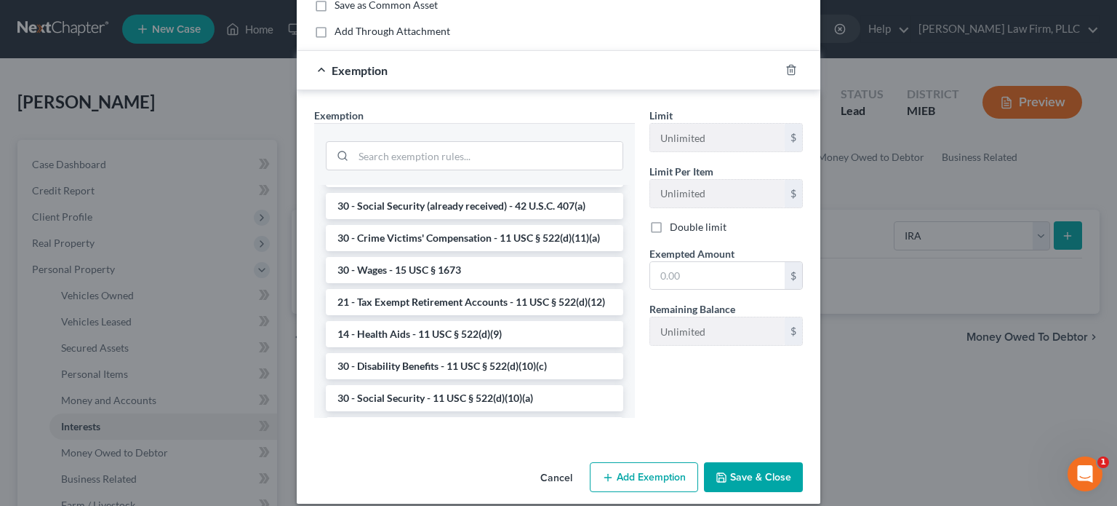
scroll to position [655, 0]
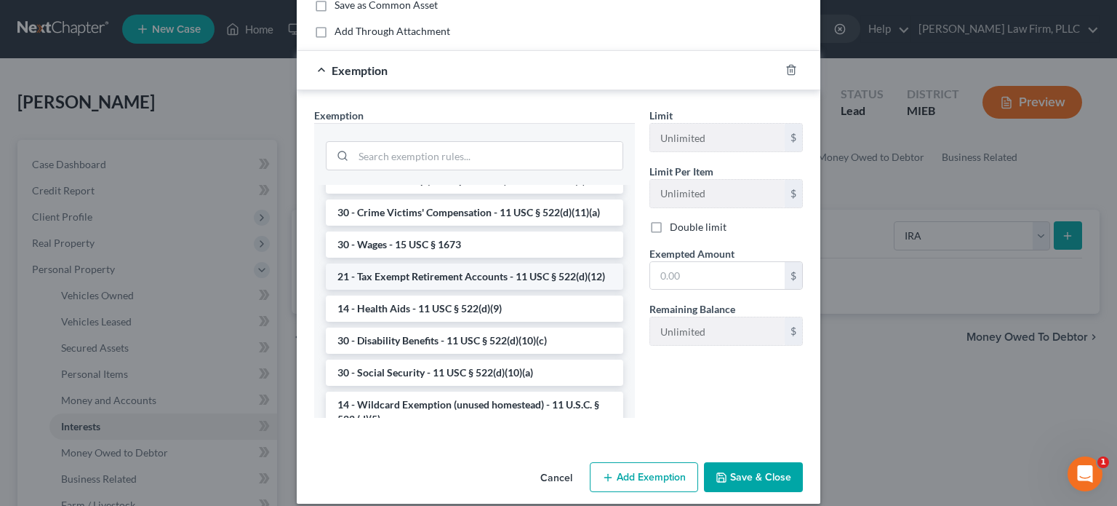
click at [537, 290] on li "21 - Tax Exempt Retirement Accounts - 11 USC § 522(d)(12)" at bounding box center [475, 276] width 298 height 26
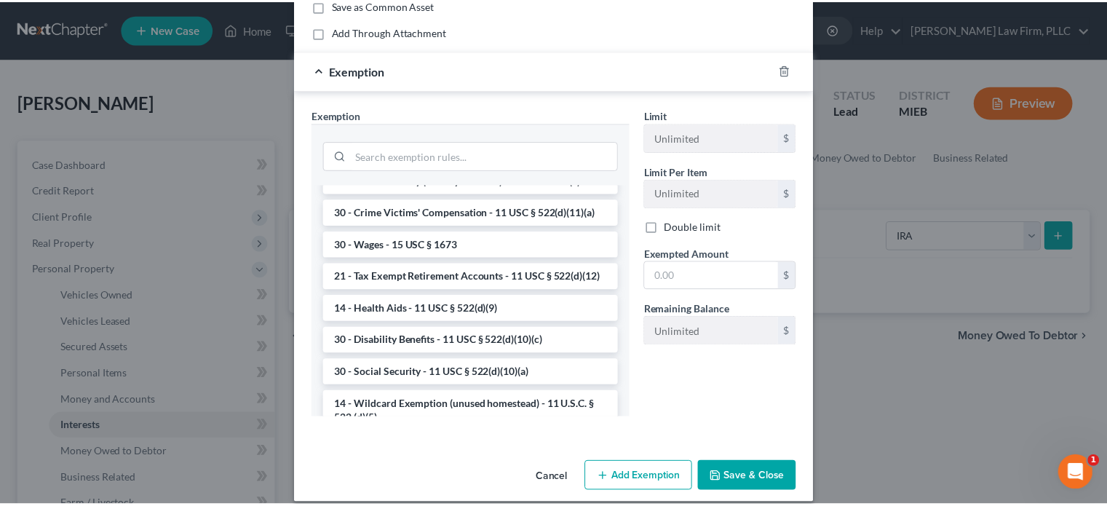
scroll to position [87, 0]
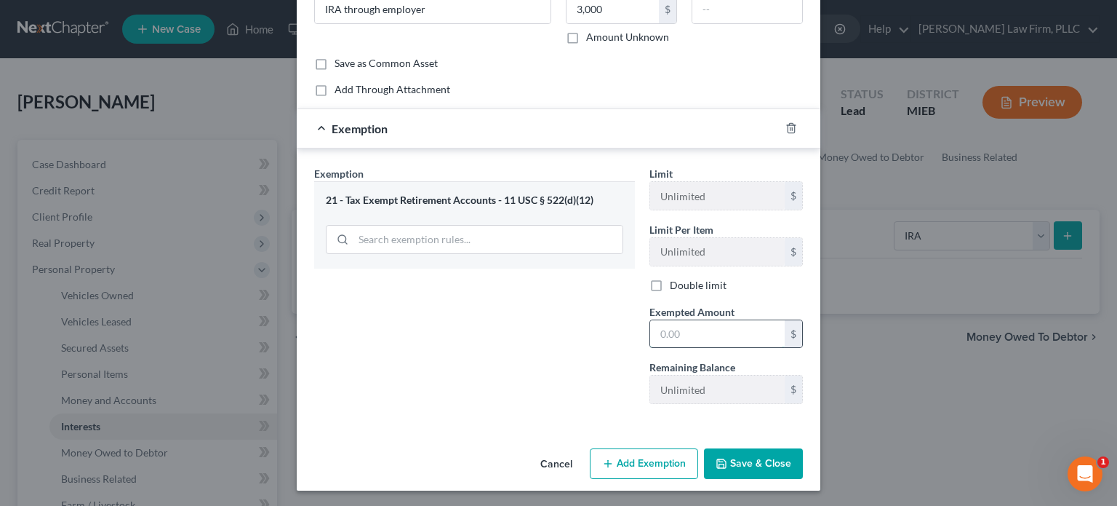
click at [679, 327] on input "text" at bounding box center [717, 334] width 135 height 28
type input "3,000"
click at [742, 468] on button "Save & Close" at bounding box center [753, 463] width 99 height 31
